Goal: Information Seeking & Learning: Find specific fact

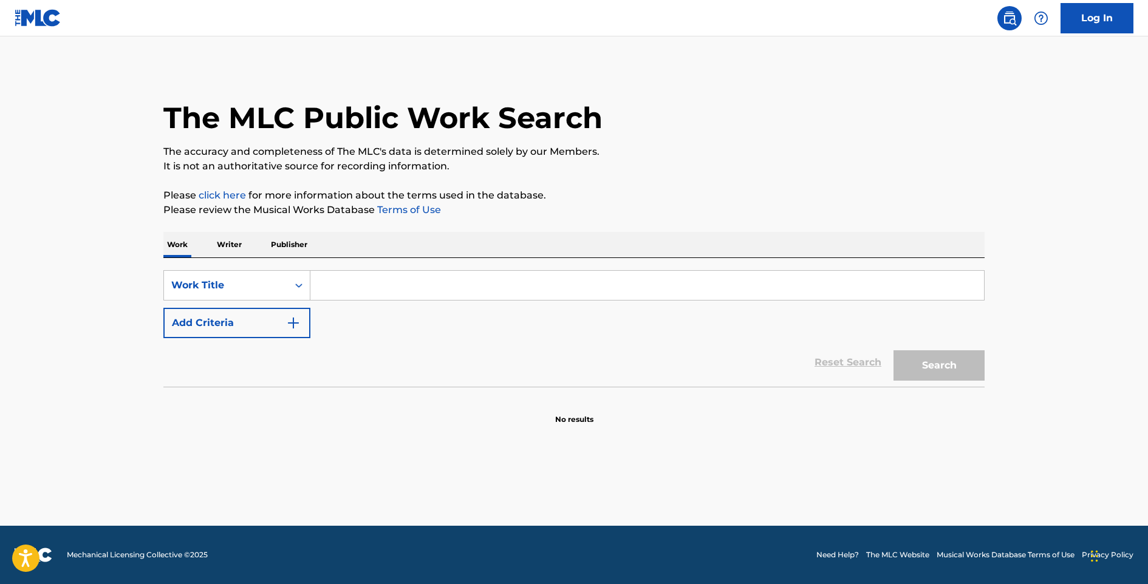
click at [391, 294] on input "Search Form" at bounding box center [646, 285] width 673 height 29
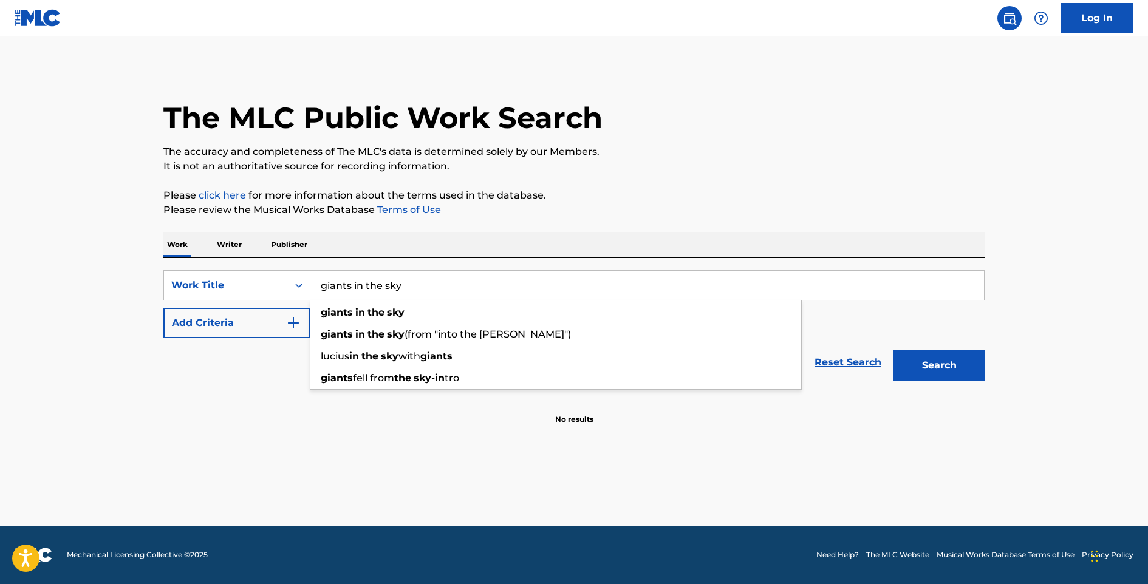
type input "giants in the sky"
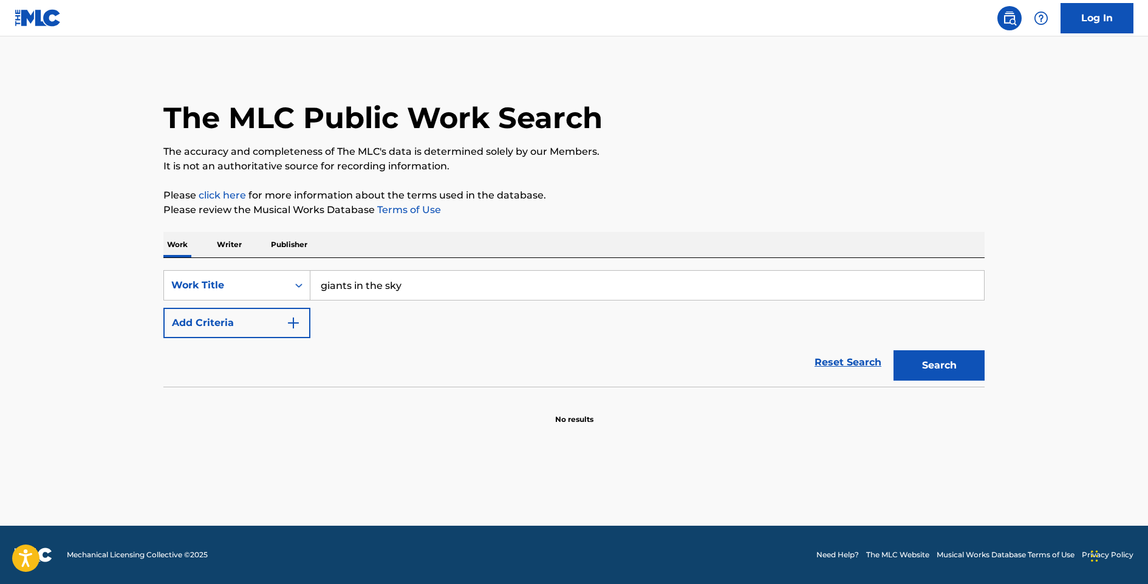
click at [232, 359] on div "Reset Search Search" at bounding box center [573, 362] width 821 height 49
click at [240, 329] on button "Add Criteria" at bounding box center [236, 323] width 147 height 30
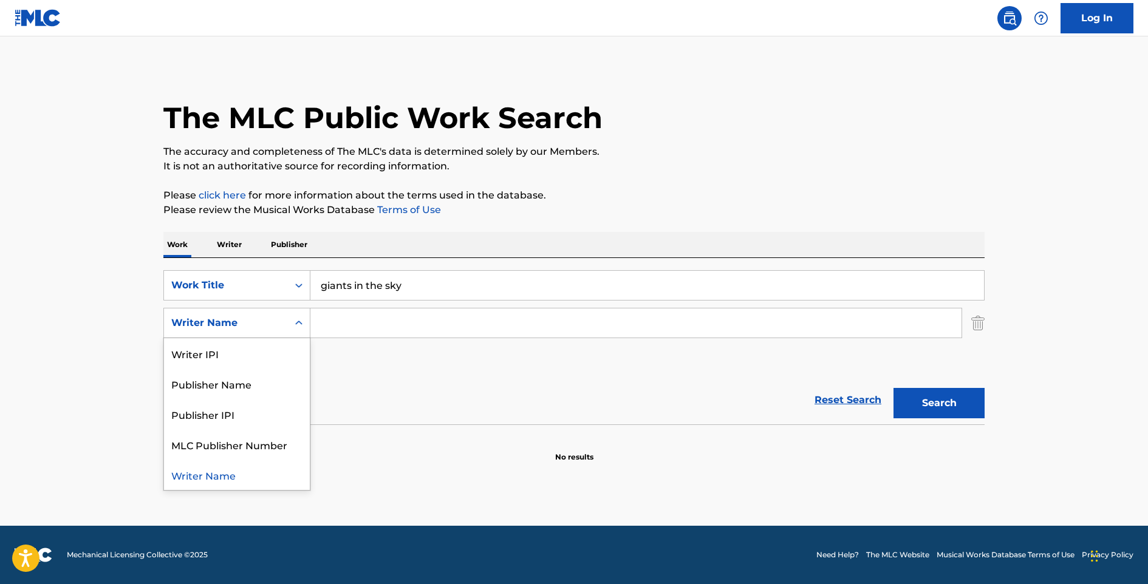
click at [242, 329] on div "Writer Name" at bounding box center [225, 323] width 109 height 15
click at [318, 327] on input "Search Form" at bounding box center [635, 322] width 651 height 29
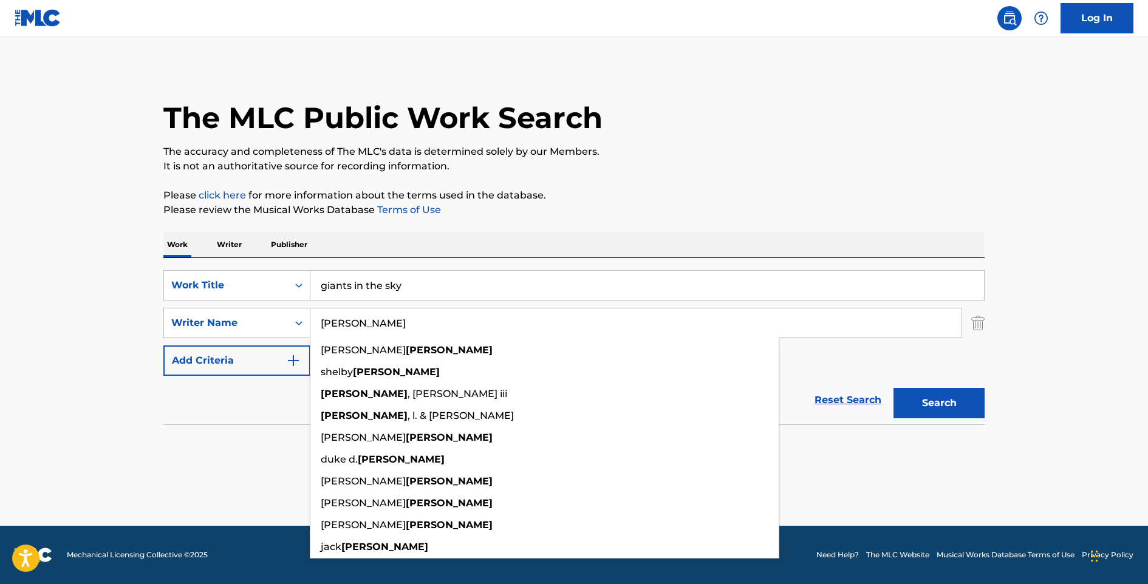
type input "[PERSON_NAME]"
click at [231, 420] on div "Reset Search Search" at bounding box center [573, 400] width 821 height 49
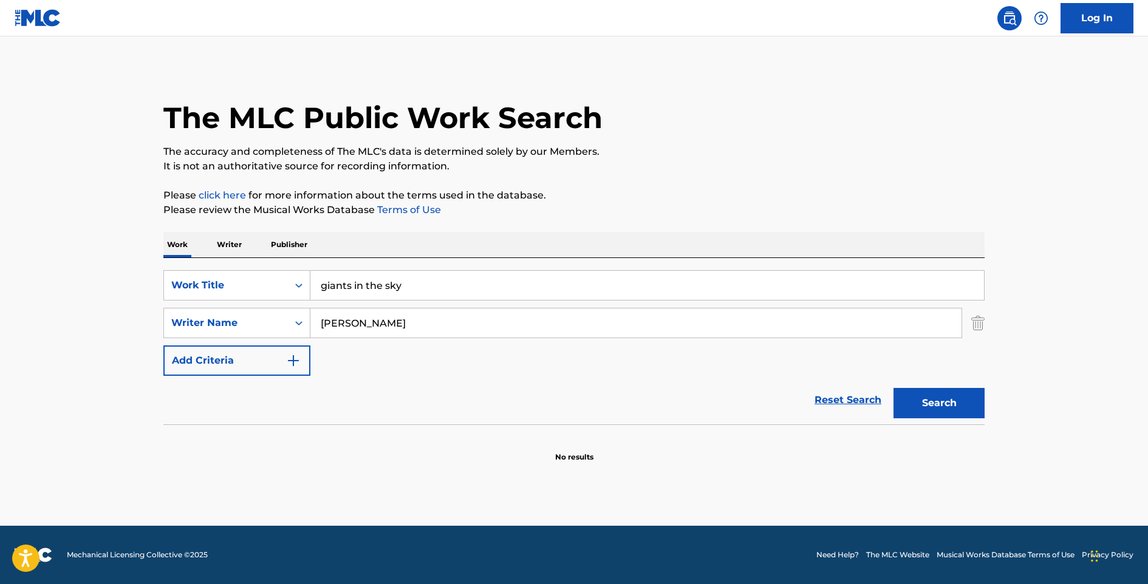
click at [940, 413] on button "Search" at bounding box center [938, 403] width 91 height 30
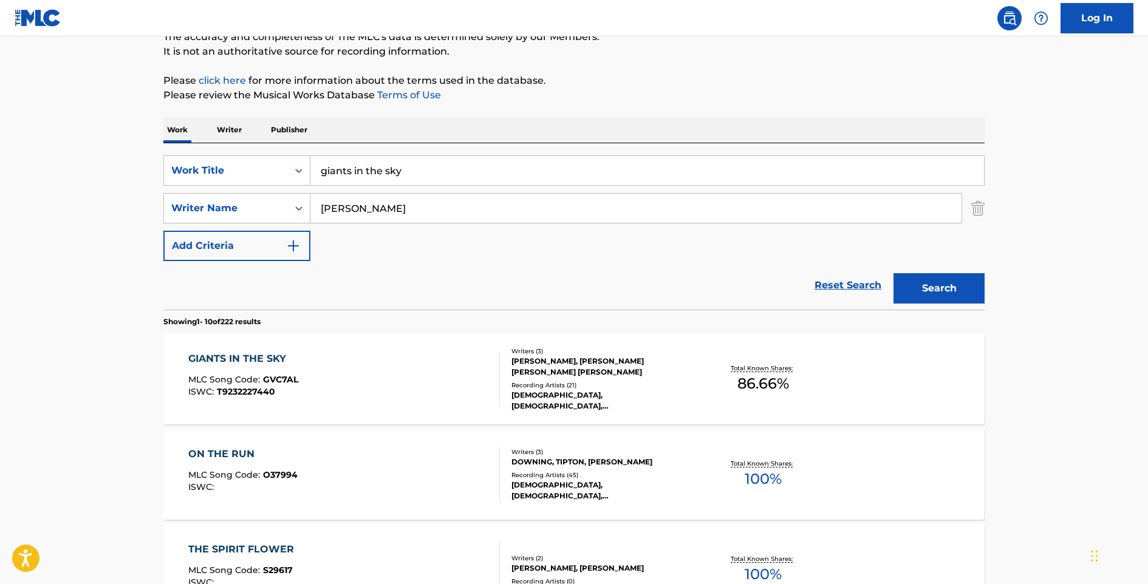
scroll to position [243, 0]
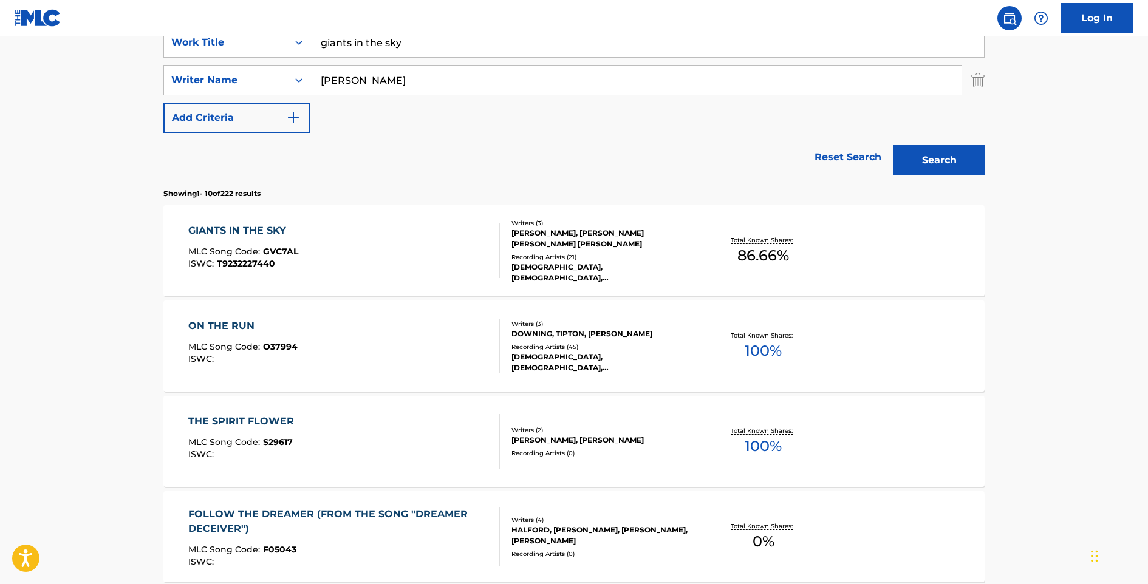
click at [242, 233] on div "GIANTS IN THE SKY" at bounding box center [243, 230] width 110 height 15
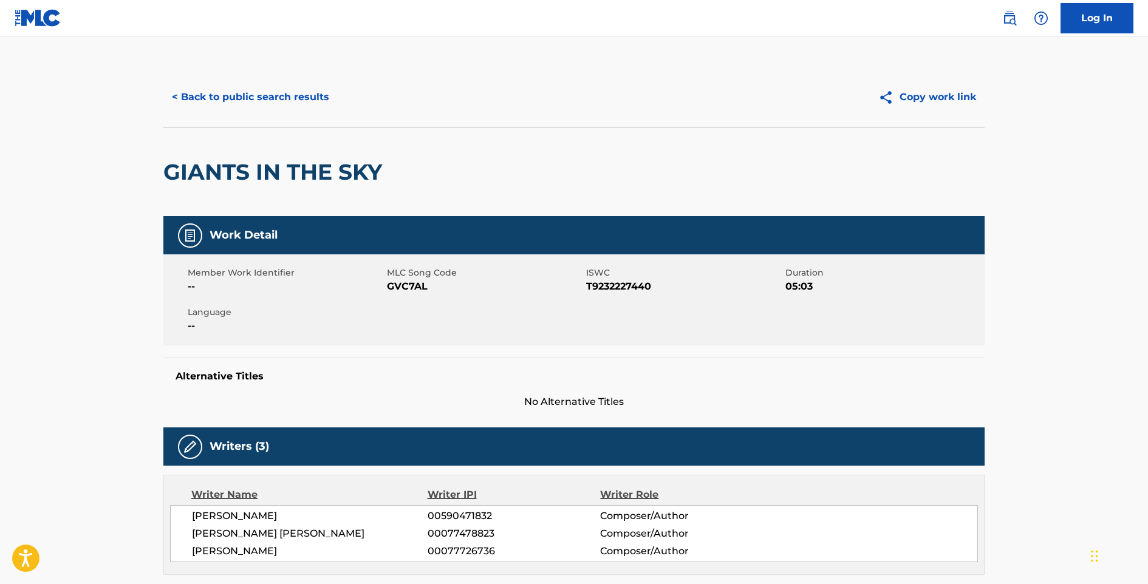
click at [194, 98] on button "< Back to public search results" at bounding box center [250, 97] width 174 height 30
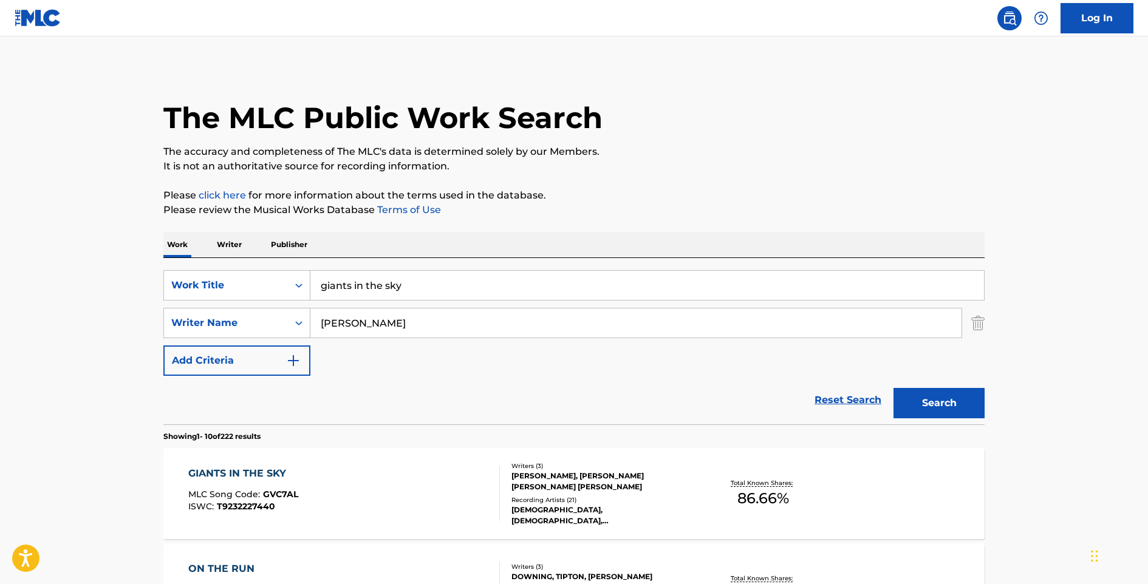
drag, startPoint x: 315, startPoint y: 271, endPoint x: 299, endPoint y: 265, distance: 17.5
click at [299, 265] on div "SearchWithCriteria15d678a5-47d3-4ce9-990e-3fa9ccc58417 Work Title giants in the…" at bounding box center [573, 341] width 821 height 166
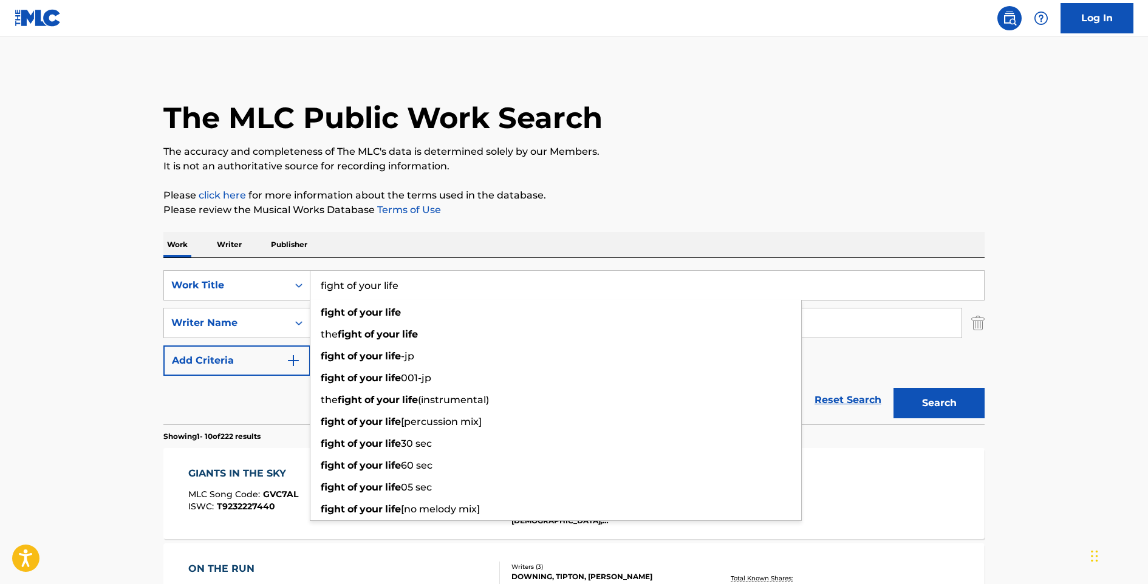
type input "fight of your life"
click at [939, 403] on button "Search" at bounding box center [938, 403] width 91 height 30
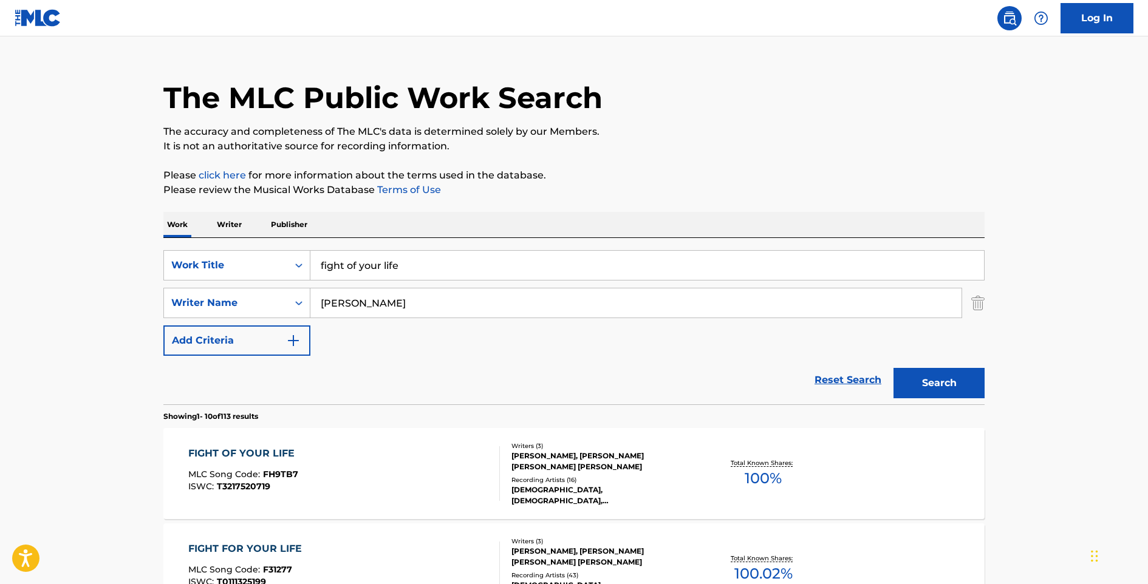
scroll to position [85, 0]
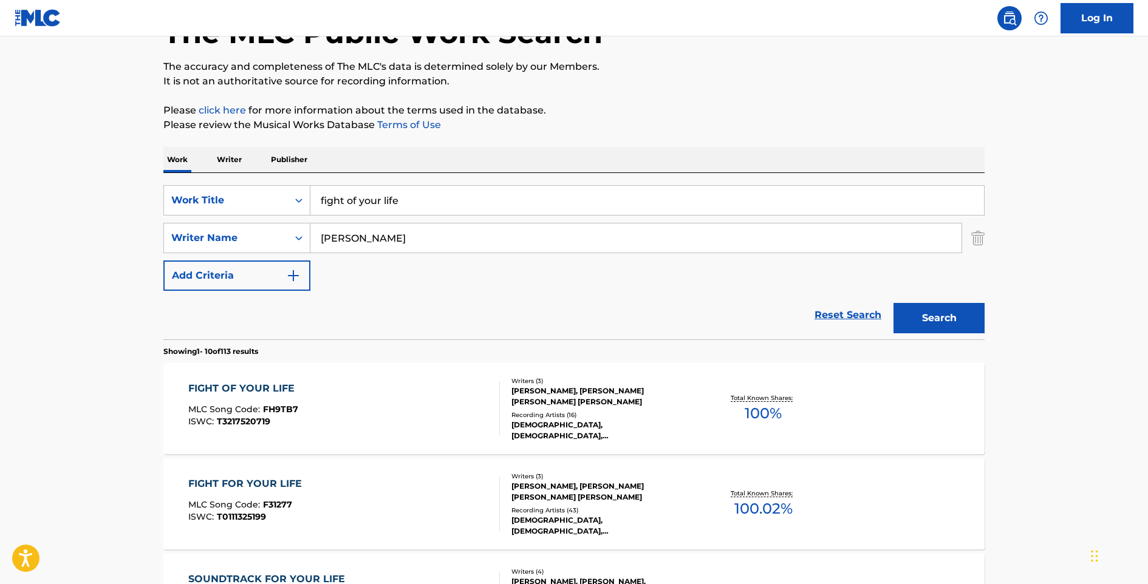
click at [281, 383] on div "FIGHT OF YOUR LIFE" at bounding box center [244, 388] width 112 height 15
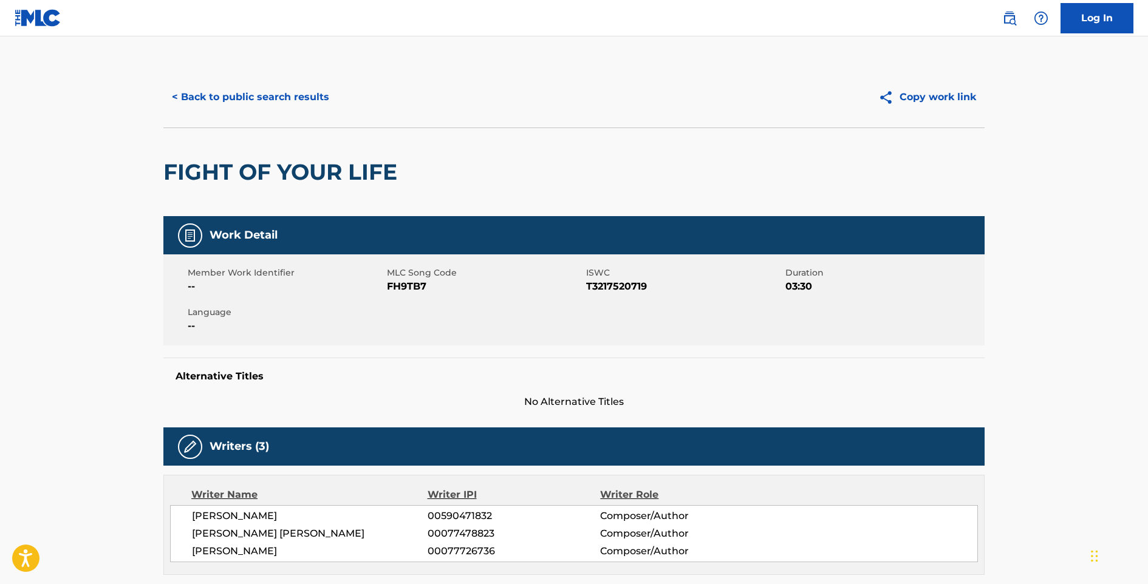
click at [230, 84] on button "< Back to public search results" at bounding box center [250, 97] width 174 height 30
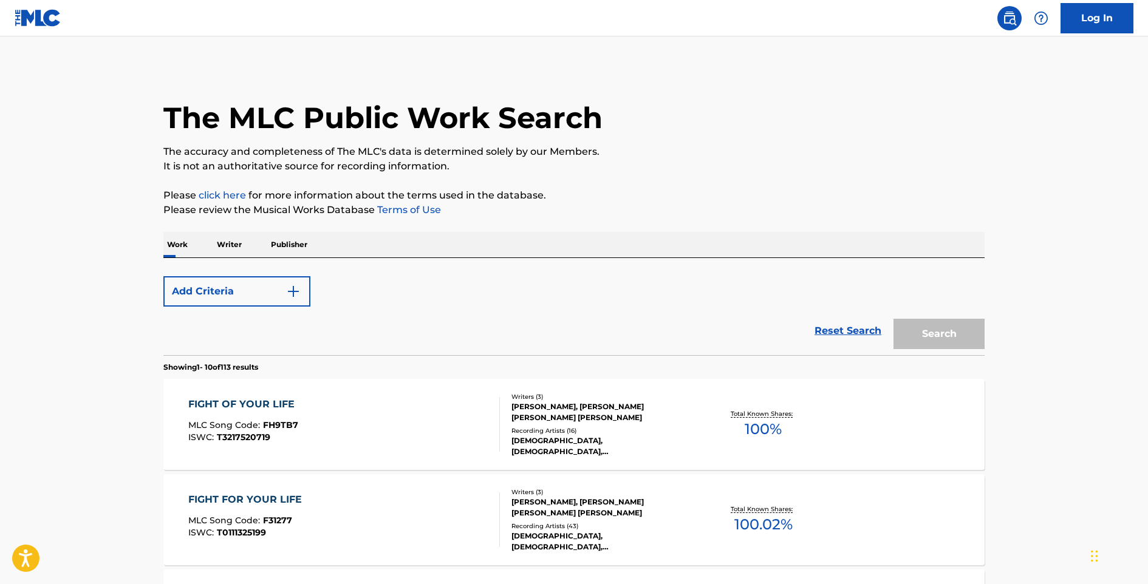
scroll to position [85, 0]
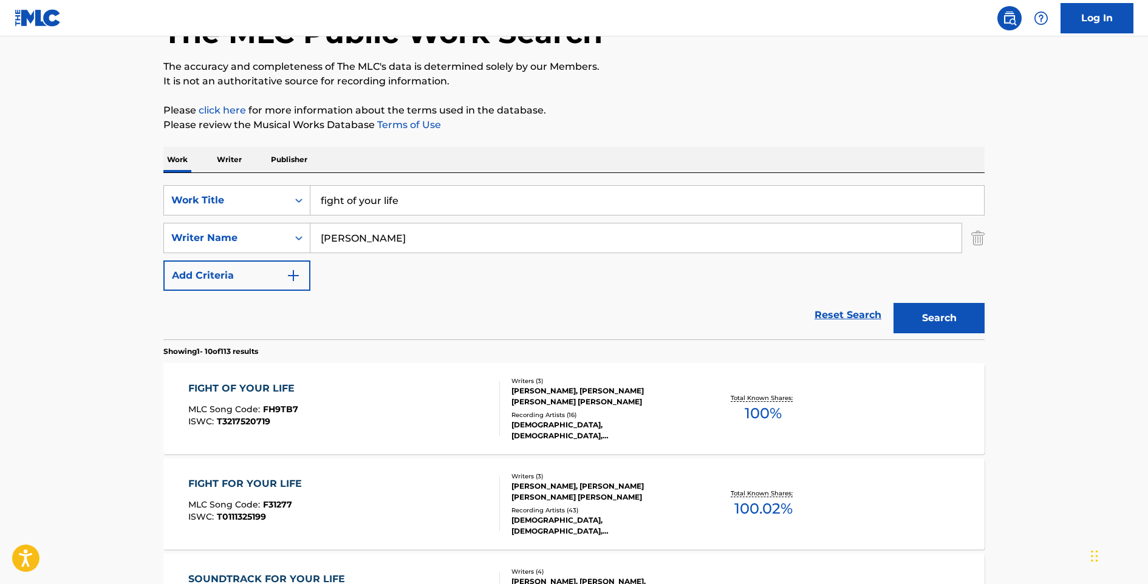
drag, startPoint x: 333, startPoint y: 186, endPoint x: 285, endPoint y: 185, distance: 48.0
click at [285, 185] on div "SearchWithCriteria15d678a5-47d3-4ce9-990e-3fa9ccc58417 Work Title fight of your…" at bounding box center [573, 256] width 821 height 166
type input "vicious cycloe"
click at [939, 318] on button "Search" at bounding box center [938, 318] width 91 height 30
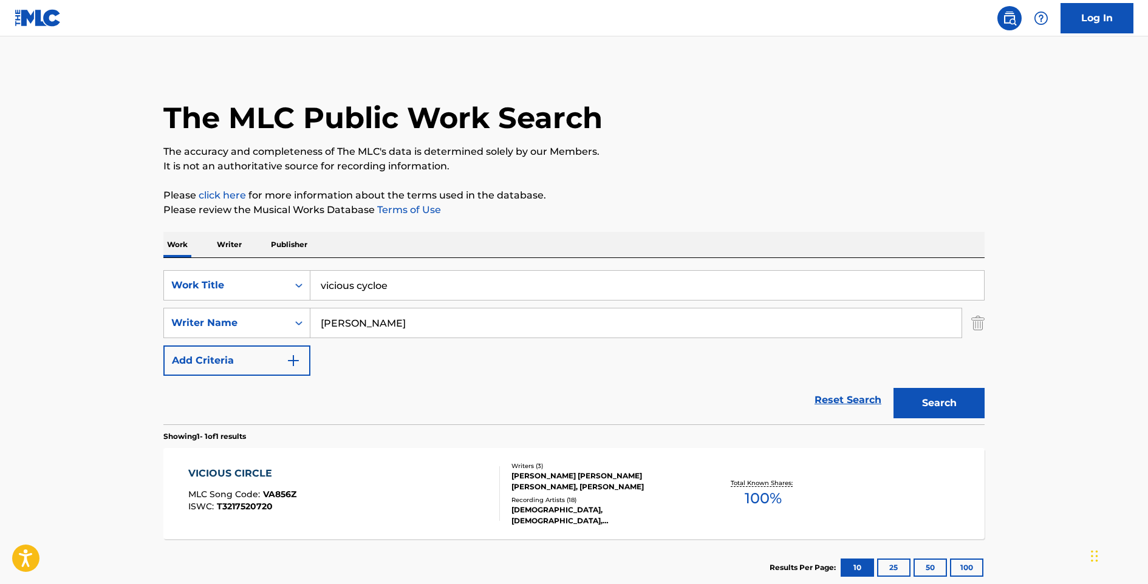
scroll to position [2, 0]
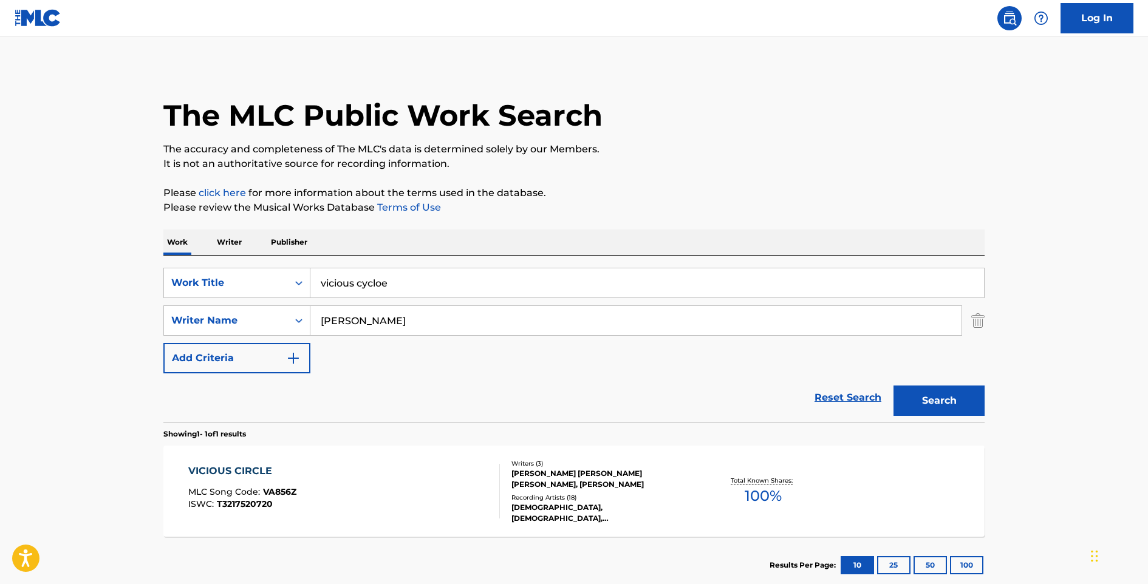
click at [255, 469] on div "VICIOUS CIRCLE" at bounding box center [242, 471] width 108 height 15
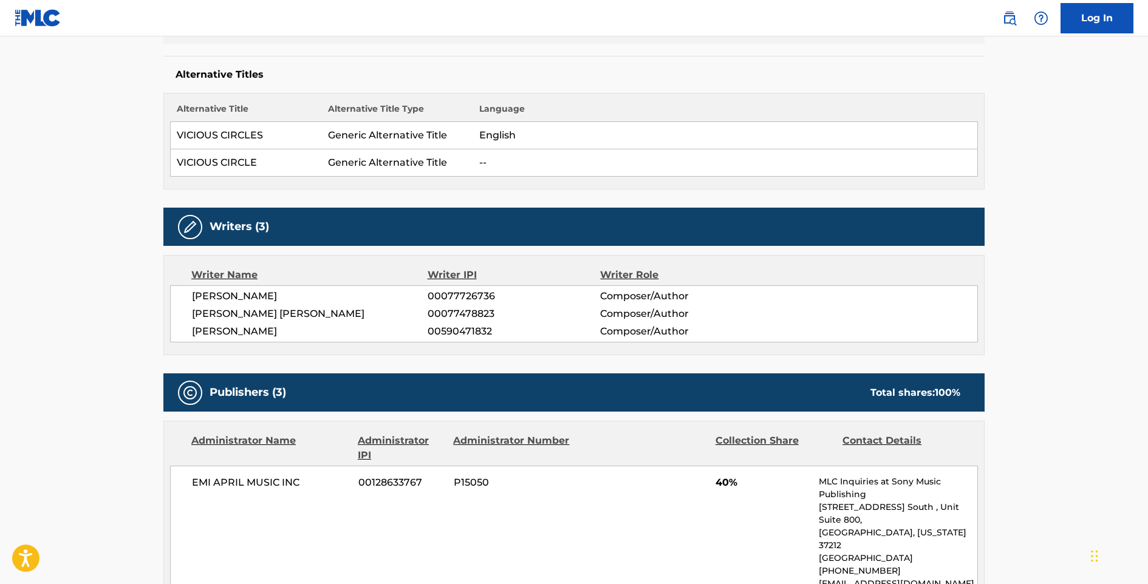
scroll to position [319, 0]
